Goal: Task Accomplishment & Management: Use online tool/utility

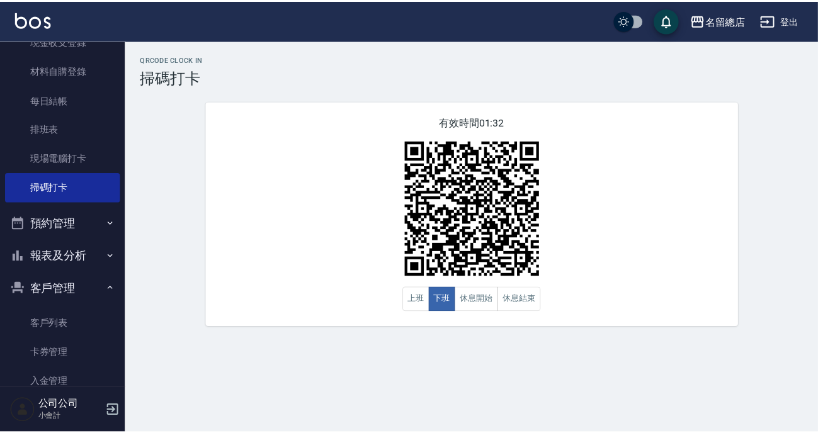
scroll to position [229, 0]
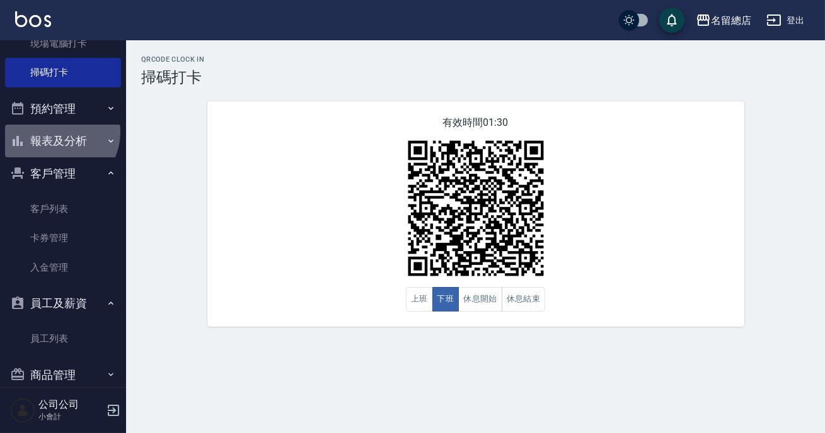
click at [57, 132] on button "報表及分析" at bounding box center [63, 141] width 116 height 33
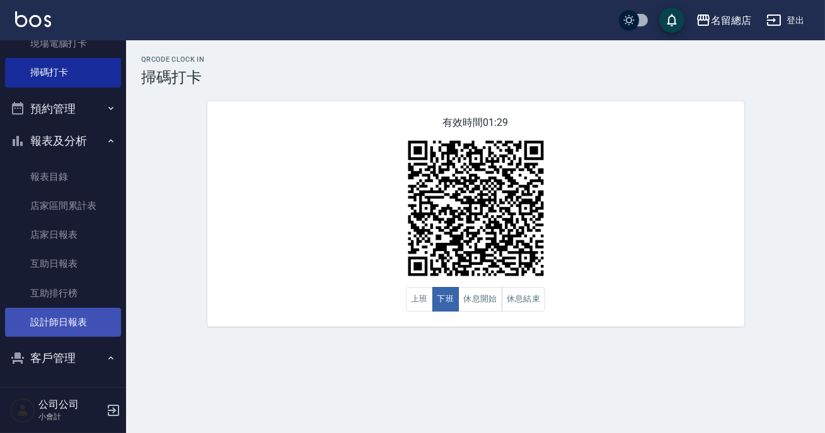
click at [67, 328] on link "設計師日報表" at bounding box center [63, 322] width 116 height 29
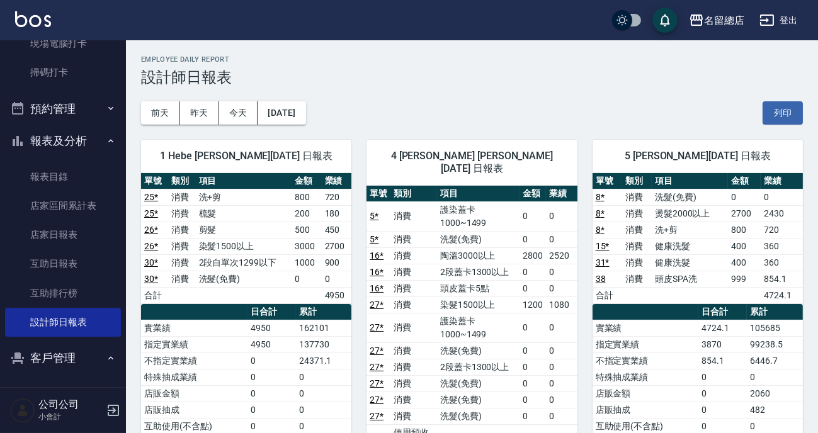
click at [312, 277] on td "0" at bounding box center [307, 279] width 30 height 16
click at [312, 295] on td "a dense table" at bounding box center [307, 295] width 30 height 16
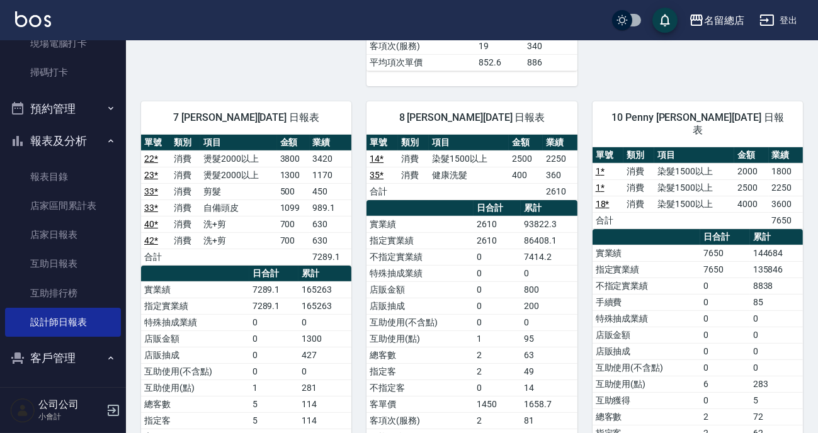
scroll to position [687, 0]
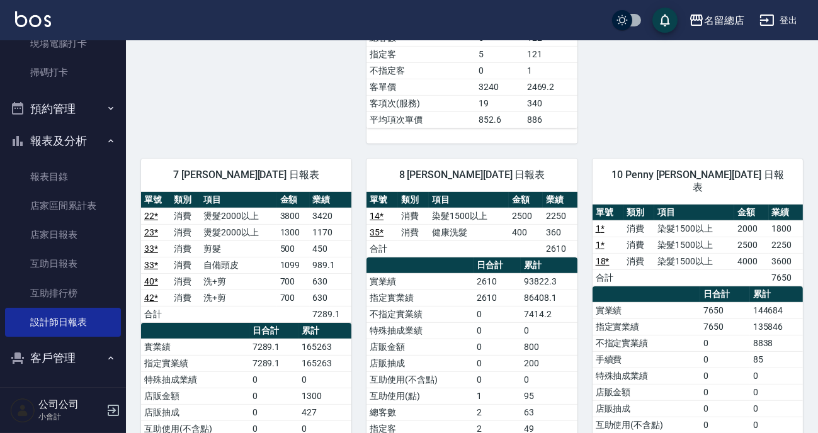
click at [517, 258] on th "日合計" at bounding box center [497, 266] width 47 height 16
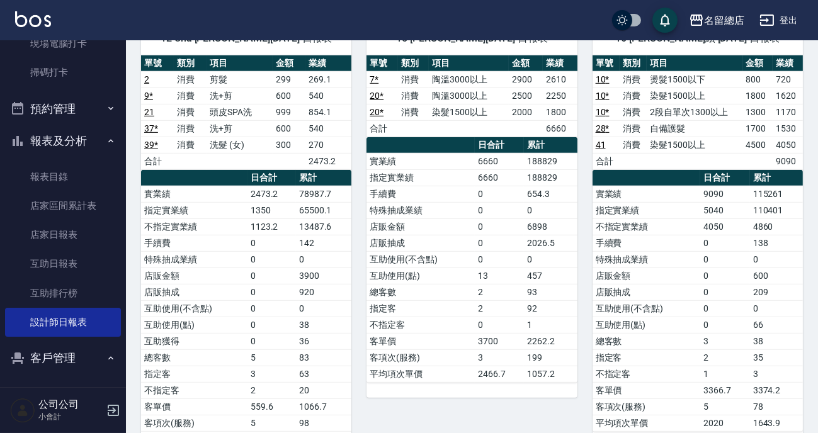
scroll to position [1145, 0]
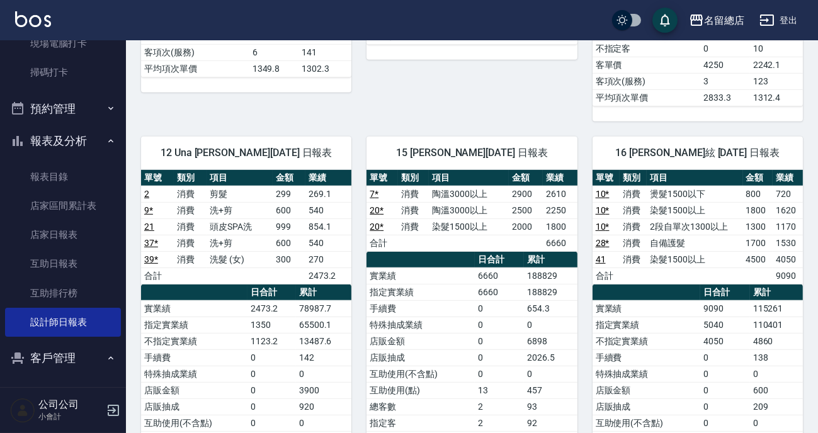
click at [617, 251] on td "41" at bounding box center [606, 259] width 27 height 16
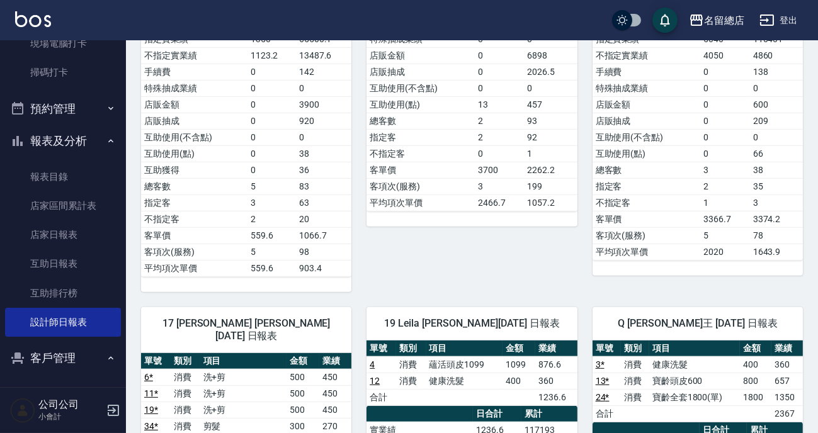
scroll to position [1546, 0]
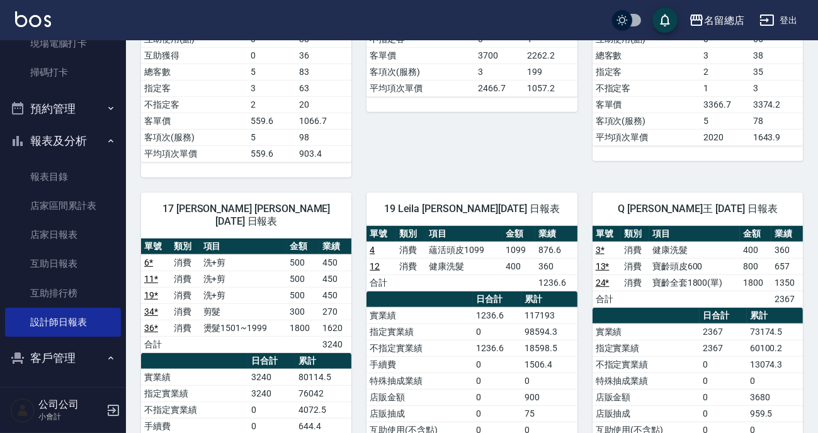
click at [527, 275] on td "a dense table" at bounding box center [519, 283] width 33 height 16
drag, startPoint x: 466, startPoint y: 176, endPoint x: 496, endPoint y: 199, distance: 37.8
click at [491, 242] on tbody "4 消費 蘊活頭皮1099 1099 876.6 12 消費 健康洗髮 400 360 合計 1236.6" at bounding box center [472, 266] width 210 height 49
click at [498, 258] on td "健康洗髮" at bounding box center [464, 266] width 76 height 16
click at [491, 242] on td "蘊活頭皮1099" at bounding box center [464, 250] width 76 height 16
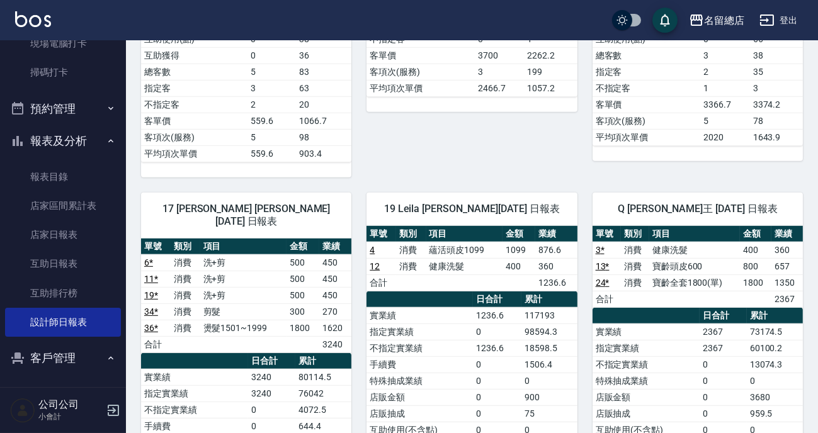
click at [492, 242] on td "蘊活頭皮1099" at bounding box center [464, 250] width 76 height 16
click at [492, 258] on td "健康洗髮" at bounding box center [464, 266] width 76 height 16
click at [491, 275] on td "a dense table" at bounding box center [464, 283] width 76 height 16
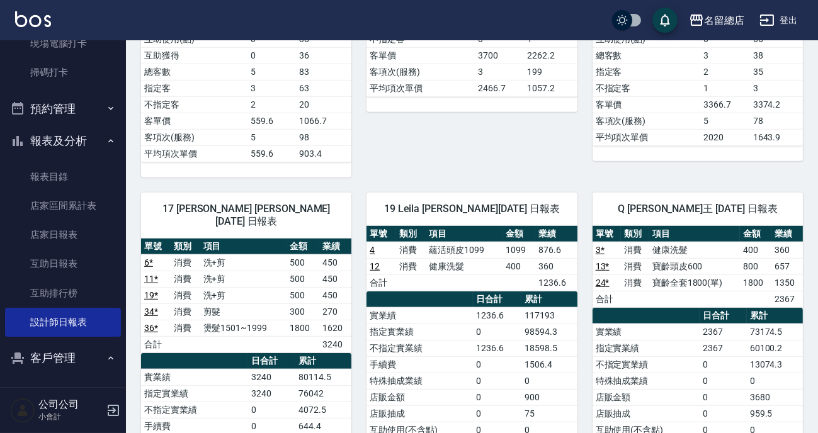
click at [491, 275] on td "a dense table" at bounding box center [464, 283] width 76 height 16
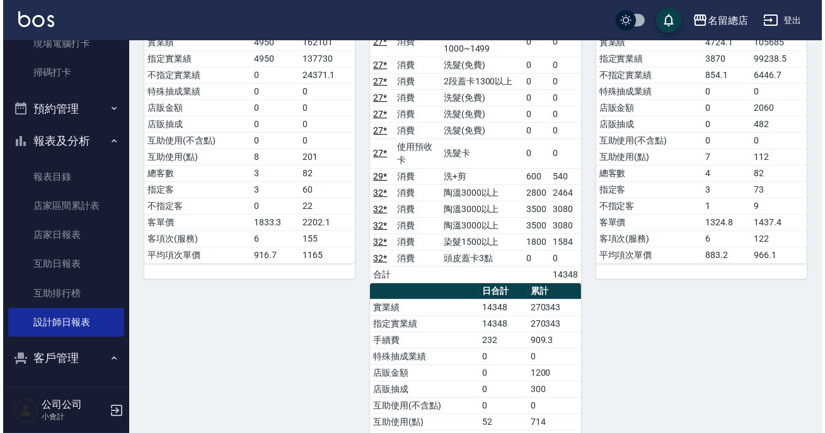
scroll to position [0, 0]
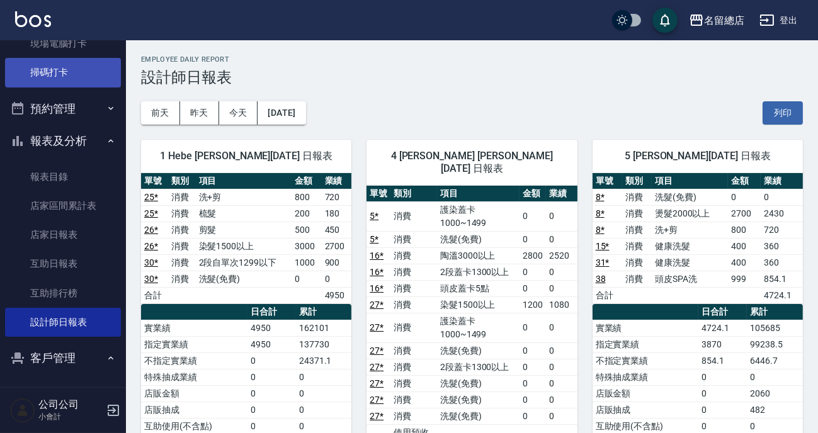
click at [81, 73] on link "掃碼打卡" at bounding box center [63, 72] width 116 height 29
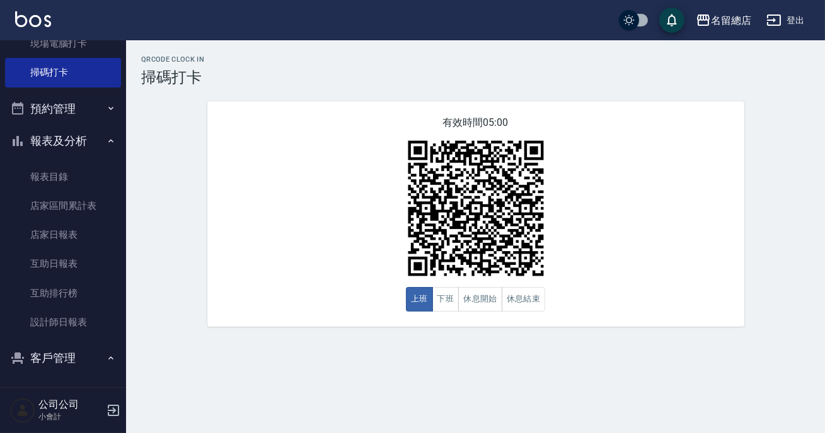
click at [325, 186] on div "有效時間 05:00 上班 下班 休息開始 休息結束" at bounding box center [475, 214] width 537 height 226
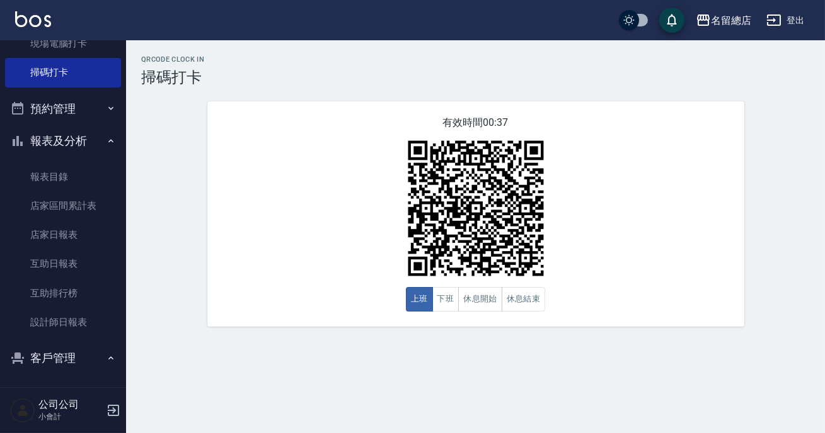
drag, startPoint x: 325, startPoint y: 186, endPoint x: 0, endPoint y: 77, distance: 342.8
click at [320, 186] on div "有效時間 00:37 上班 下班 休息開始 休息結束" at bounding box center [475, 214] width 537 height 226
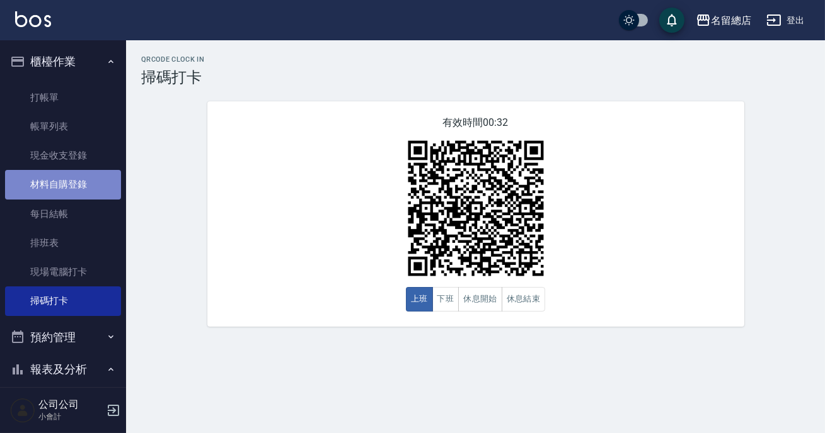
drag, startPoint x: 84, startPoint y: 185, endPoint x: 17, endPoint y: 182, distance: 67.4
click at [83, 185] on link "材料自購登錄" at bounding box center [63, 184] width 116 height 29
click at [17, 182] on link "材料自購登錄" at bounding box center [63, 184] width 116 height 29
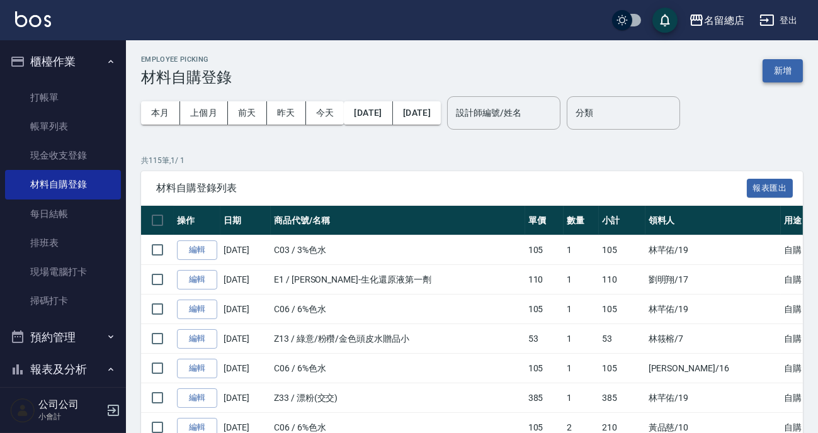
click at [774, 63] on button "新增" at bounding box center [783, 70] width 40 height 23
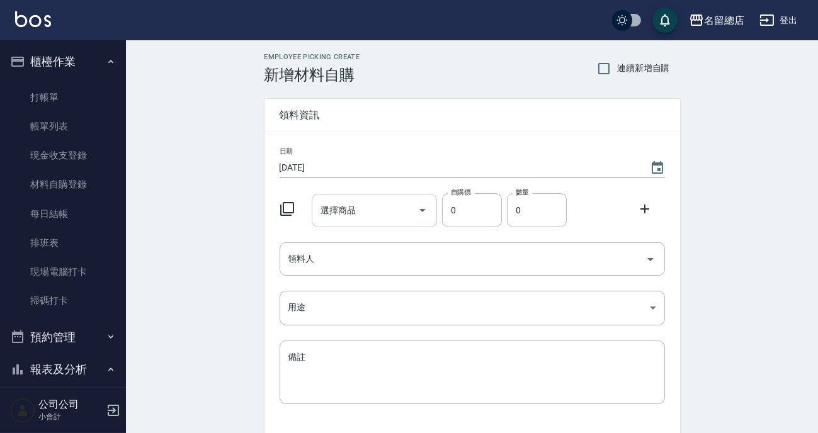
click at [344, 208] on div "選擇商品 選擇商品" at bounding box center [374, 210] width 125 height 33
type input "鐳"
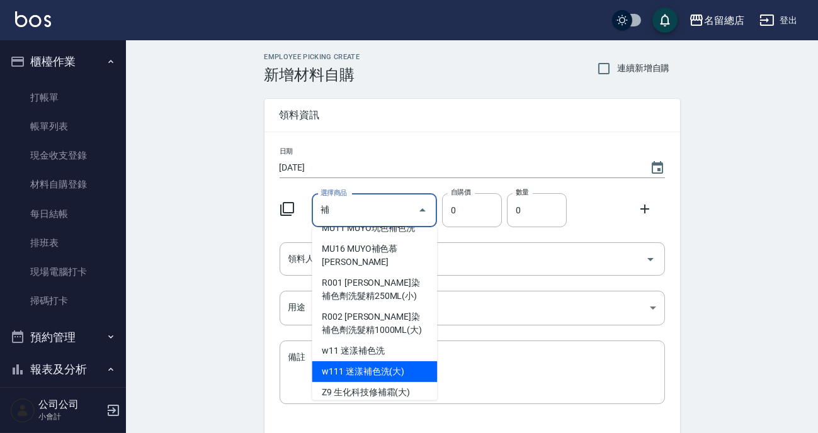
scroll to position [114, 0]
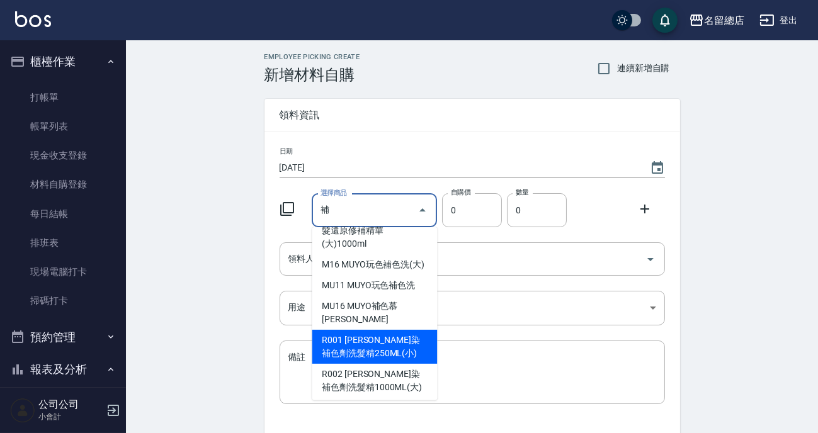
click at [393, 330] on li "R001 [PERSON_NAME]染補色劑洗髮精250ML(小)" at bounding box center [374, 347] width 125 height 34
type input "[PERSON_NAME]塔彩染補色劑洗髮精250ML(小)"
type input "300"
type input "1"
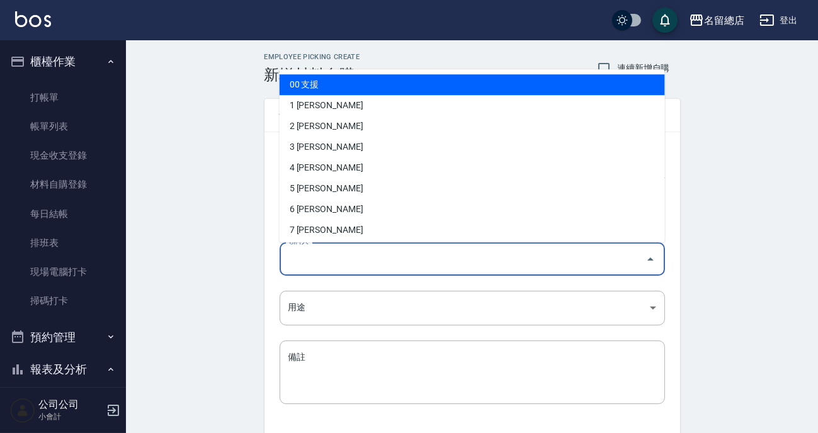
click at [391, 266] on input "領料人" at bounding box center [462, 259] width 355 height 22
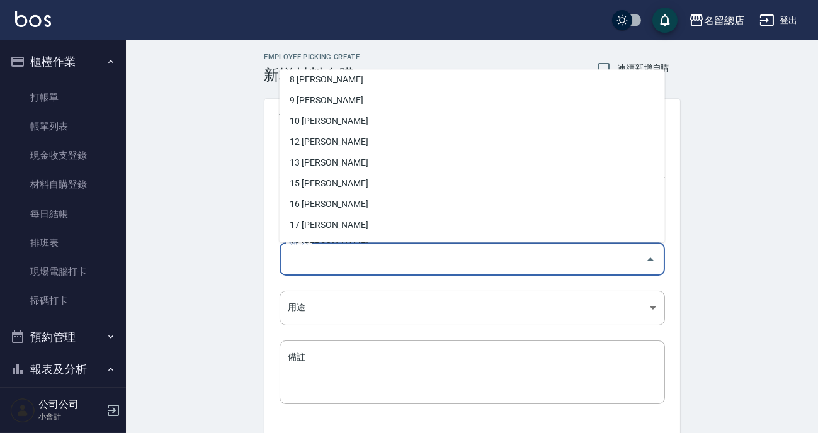
scroll to position [286, 0]
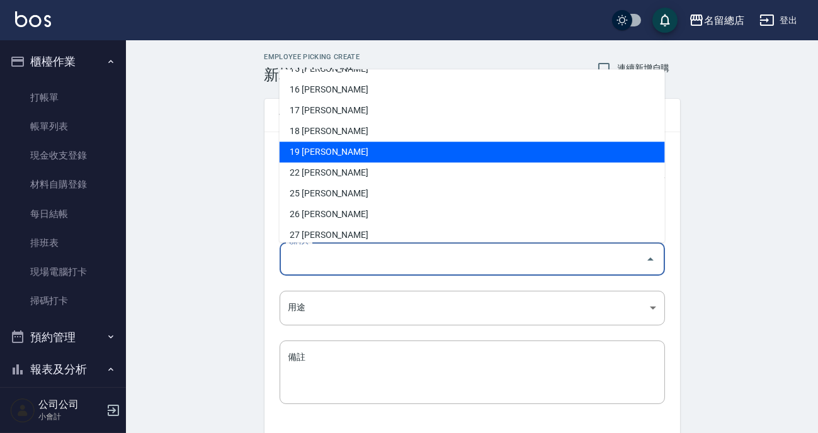
click at [324, 157] on li "19 [PERSON_NAME]" at bounding box center [473, 152] width 386 height 21
type input "林芊佑"
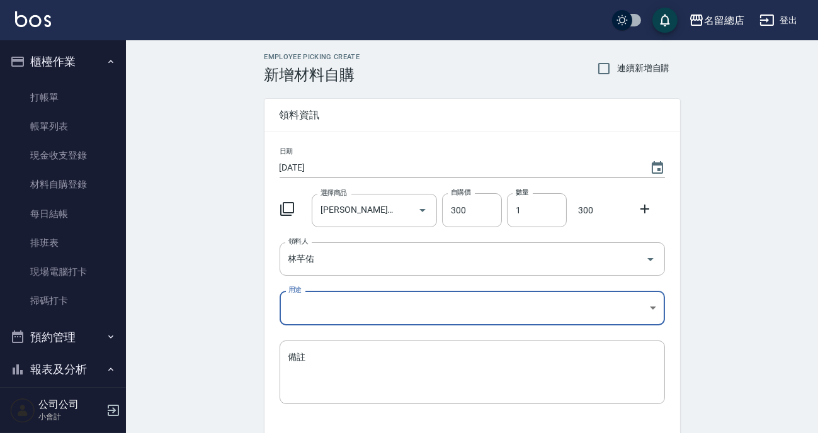
click at [321, 296] on body "名留總店 登出 櫃檯作業 打帳單 帳單列表 現金收支登錄 材料自購登錄 每日結帳 排班表 現場電腦打卡 掃碼打卡 預約管理 預約管理 單日預約紀錄 單週預約紀…" at bounding box center [409, 259] width 818 height 519
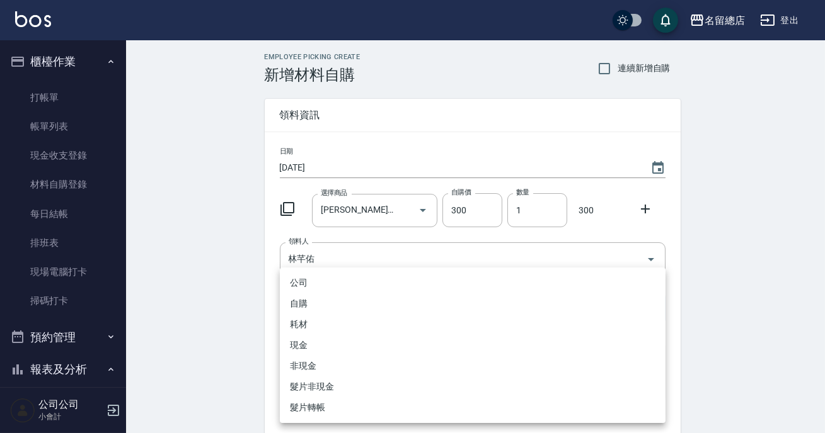
click at [306, 302] on li "自購" at bounding box center [473, 304] width 386 height 21
type input "自購"
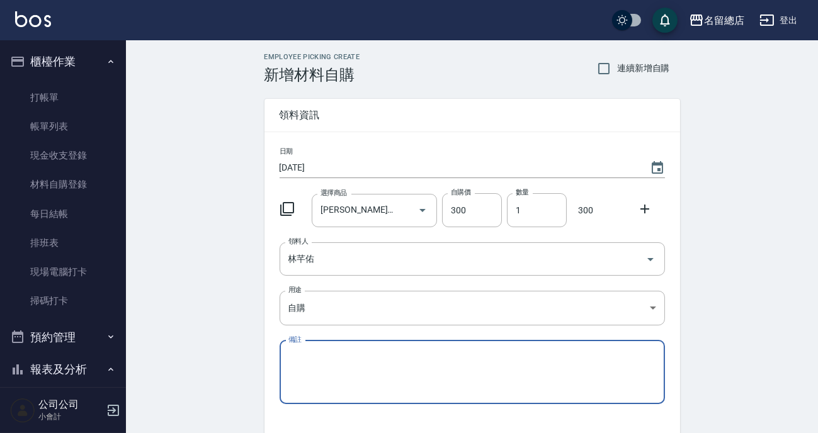
scroll to position [86, 0]
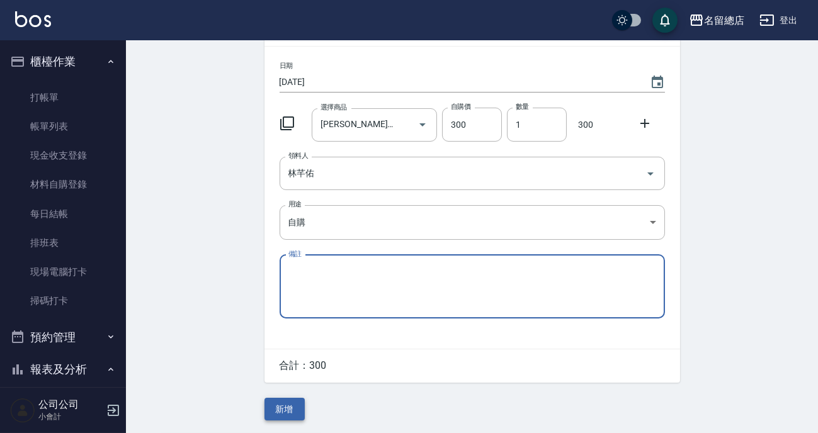
click at [288, 405] on button "新增" at bounding box center [285, 409] width 40 height 23
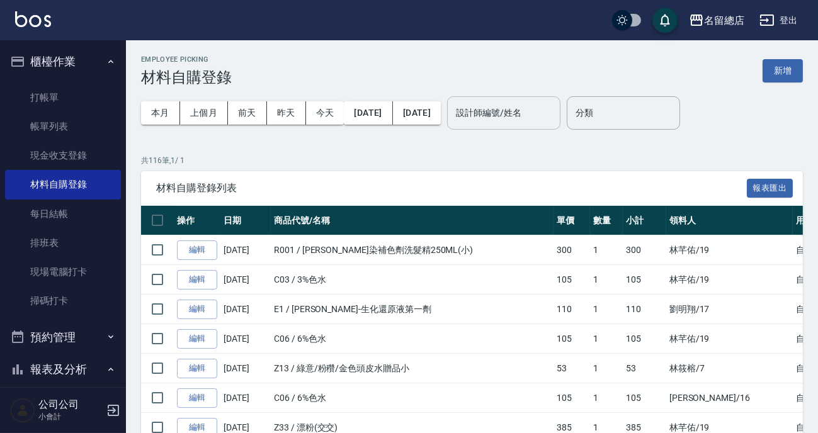
click at [555, 120] on input "設計師編號/姓名" at bounding box center [504, 113] width 102 height 22
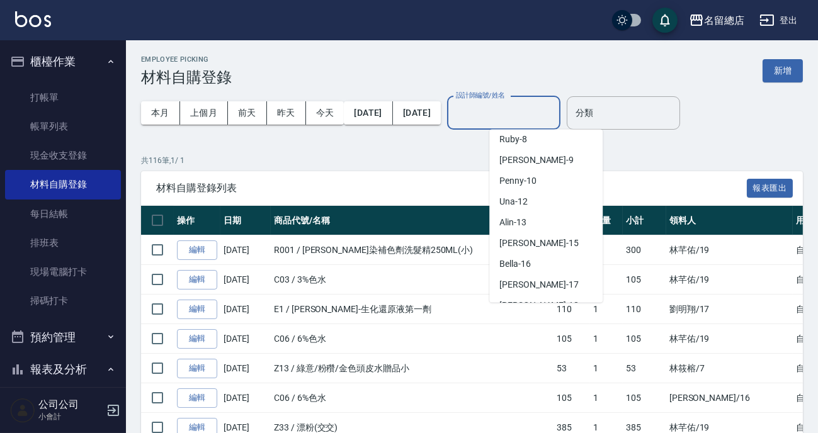
scroll to position [229, 0]
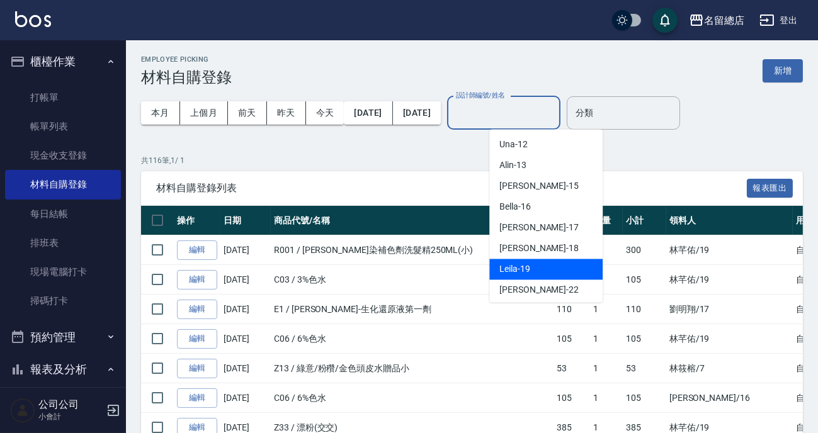
click at [523, 266] on span "Leila -19" at bounding box center [515, 269] width 31 height 13
type input "Leila-19"
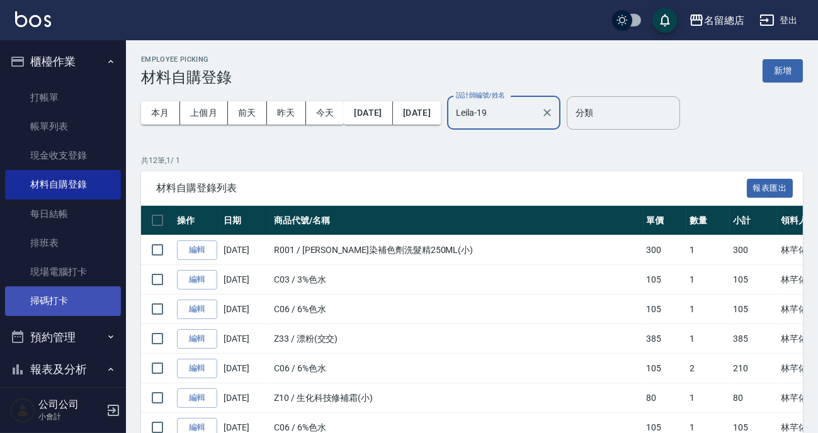
click at [35, 312] on link "掃碼打卡" at bounding box center [63, 301] width 116 height 29
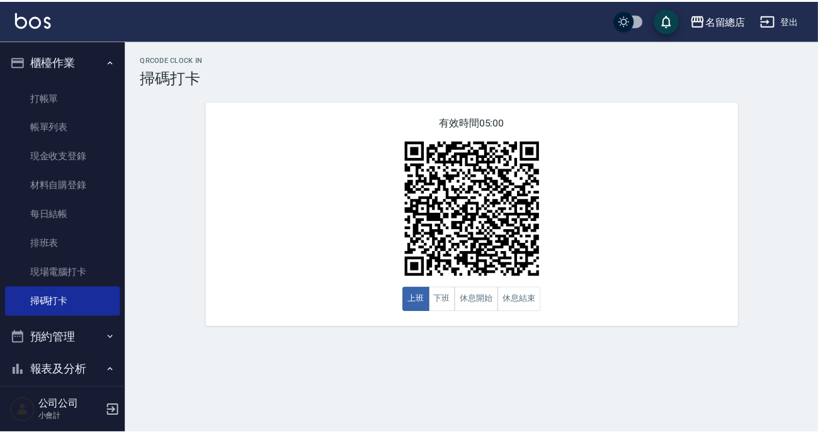
scroll to position [229, 0]
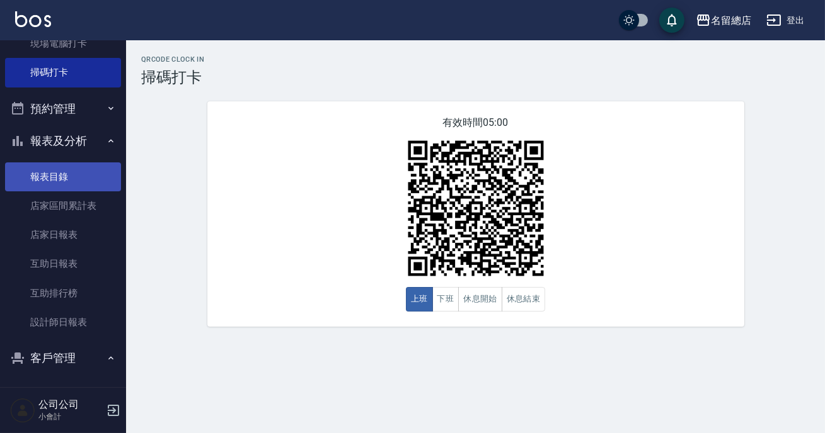
click at [43, 188] on link "報表目錄" at bounding box center [63, 177] width 116 height 29
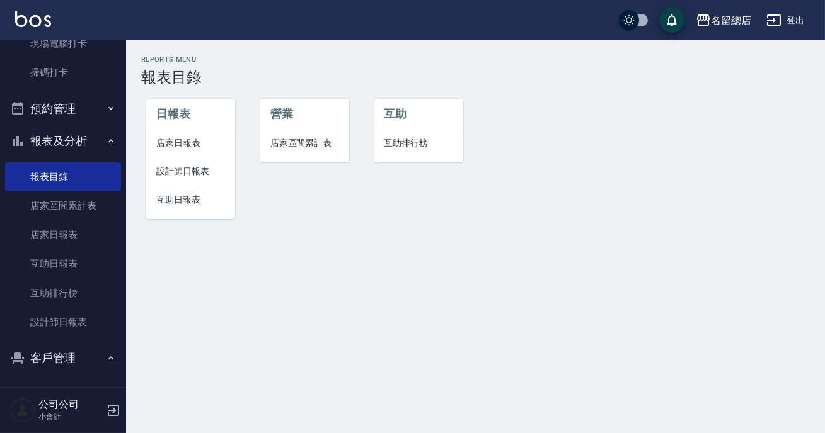
click at [183, 171] on span "設計師日報表" at bounding box center [190, 171] width 69 height 13
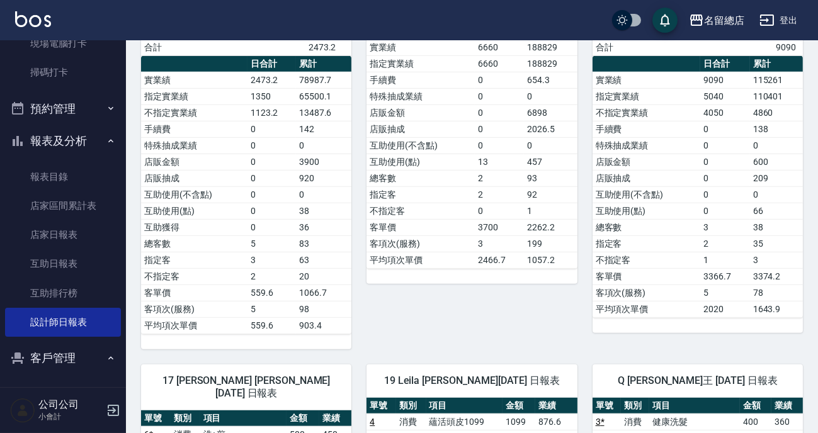
scroll to position [1260, 0]
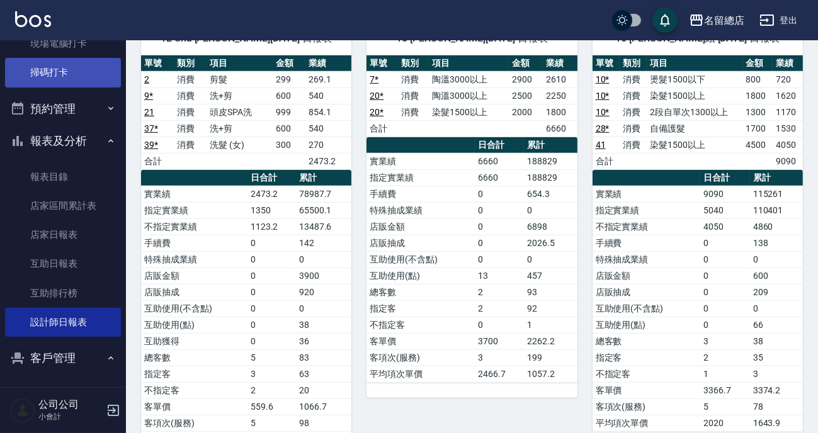
click at [95, 79] on link "掃碼打卡" at bounding box center [63, 72] width 116 height 29
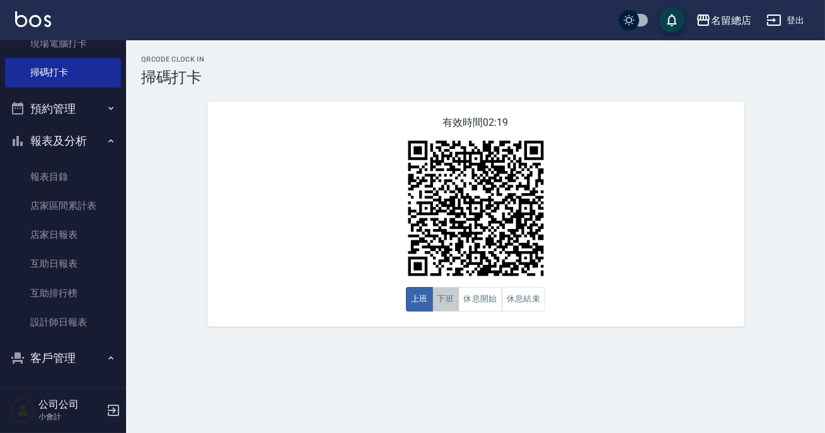
click at [447, 293] on button "下班" at bounding box center [445, 299] width 27 height 25
